Goal: Register for event/course

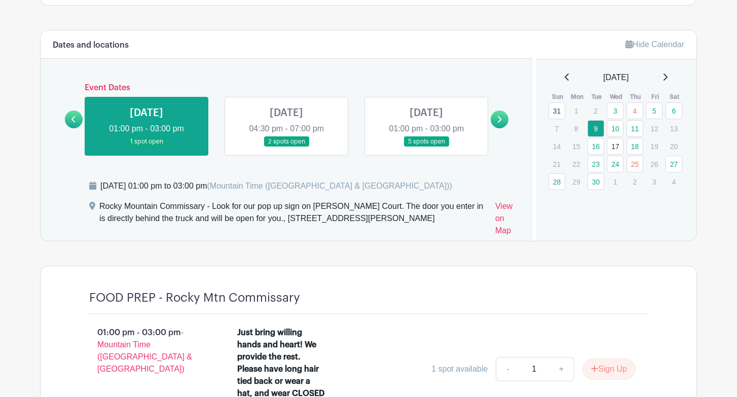
scroll to position [603, 0]
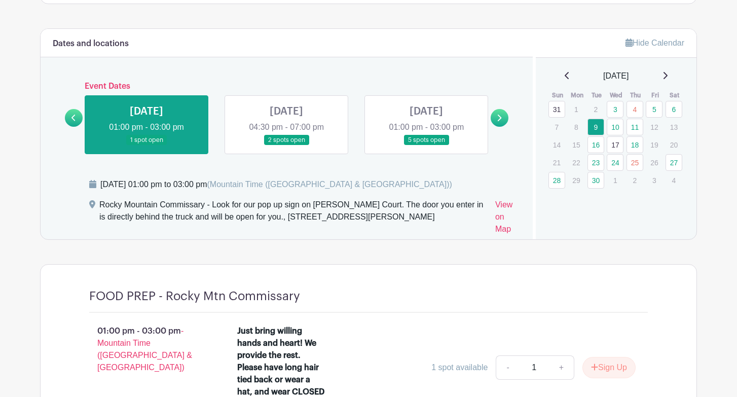
click at [426, 145] on link at bounding box center [426, 145] width 0 height 0
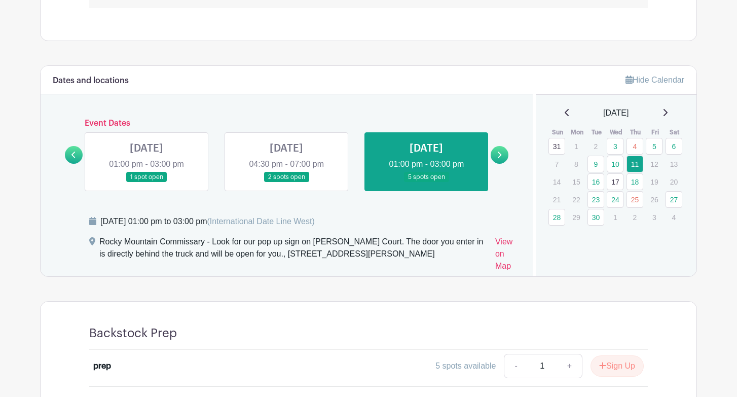
scroll to position [565, 0]
click at [146, 183] on link at bounding box center [146, 183] width 0 height 0
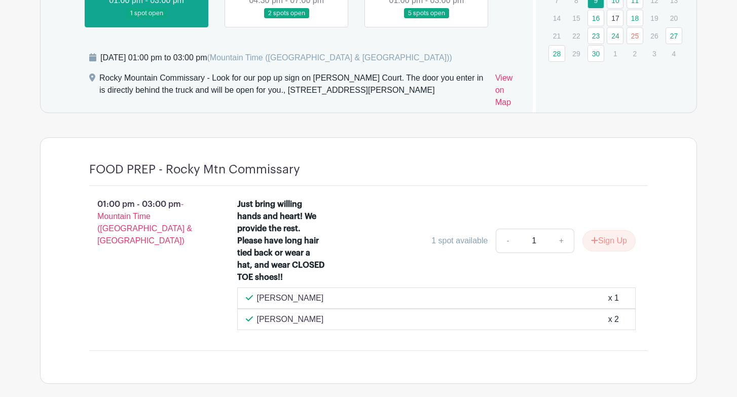
scroll to position [731, 0]
click at [286, 19] on link at bounding box center [286, 19] width 0 height 0
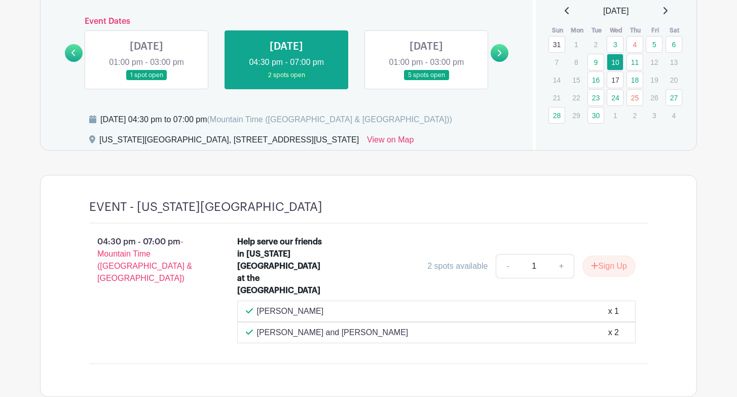
scroll to position [666, 0]
